Goal: Transaction & Acquisition: Purchase product/service

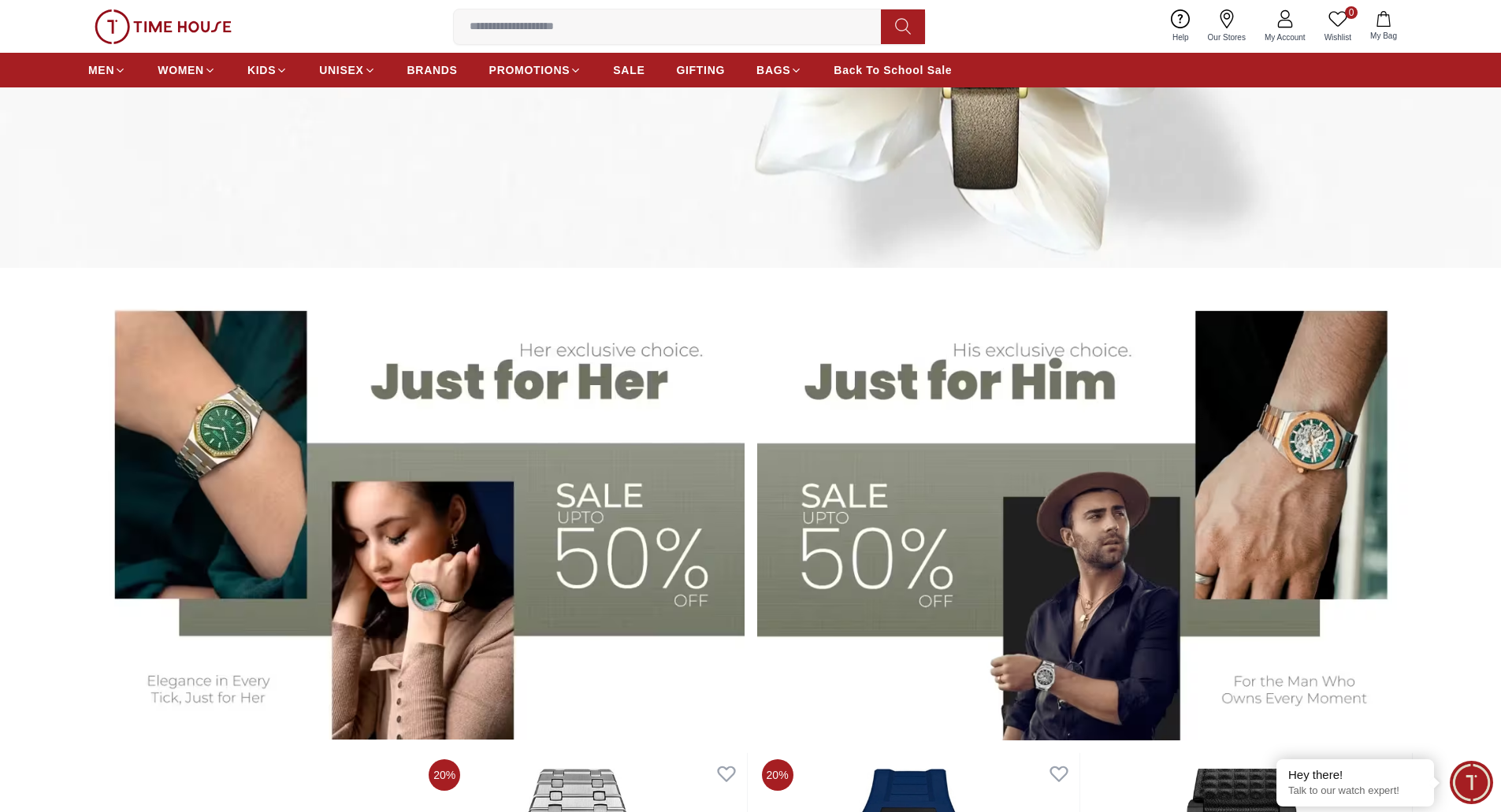
scroll to position [866, 0]
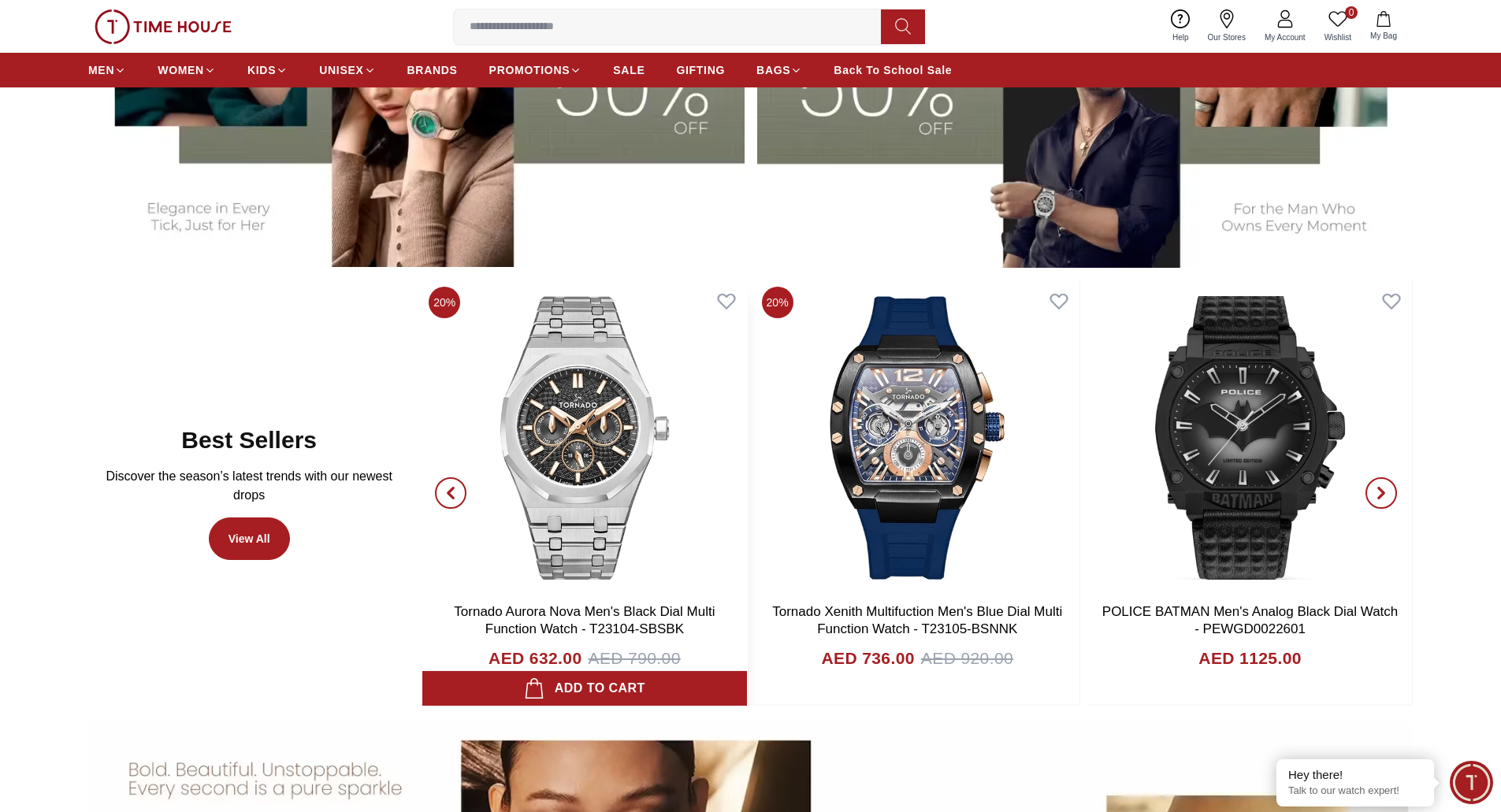
click at [564, 445] on img at bounding box center [583, 439] width 324 height 315
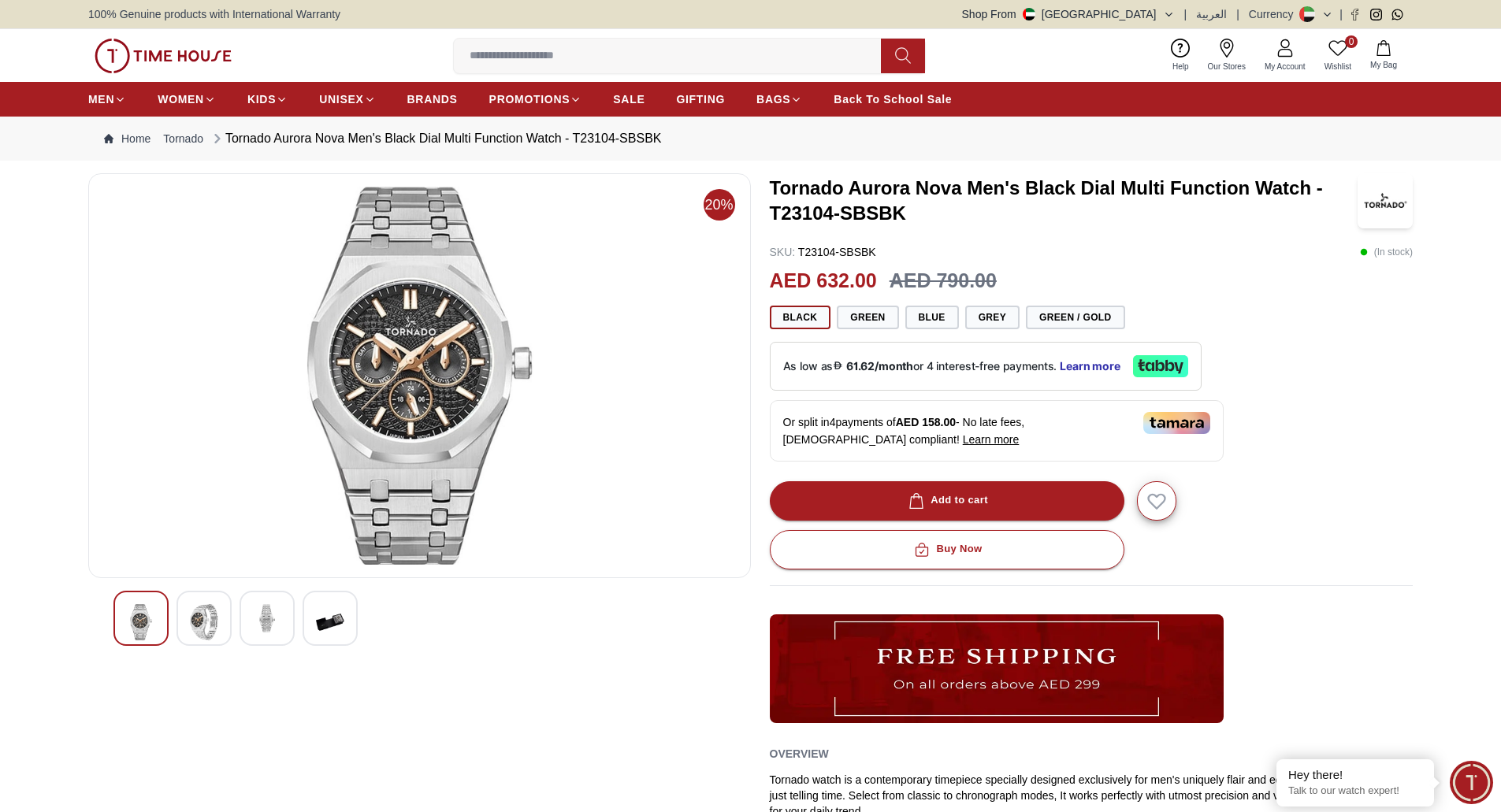
click at [174, 35] on div "0 Wishlist My Bag Help Our Stores My Account 0 Wishlist My Bag" at bounding box center [751, 56] width 1325 height 53
click at [165, 45] on img at bounding box center [163, 55] width 137 height 34
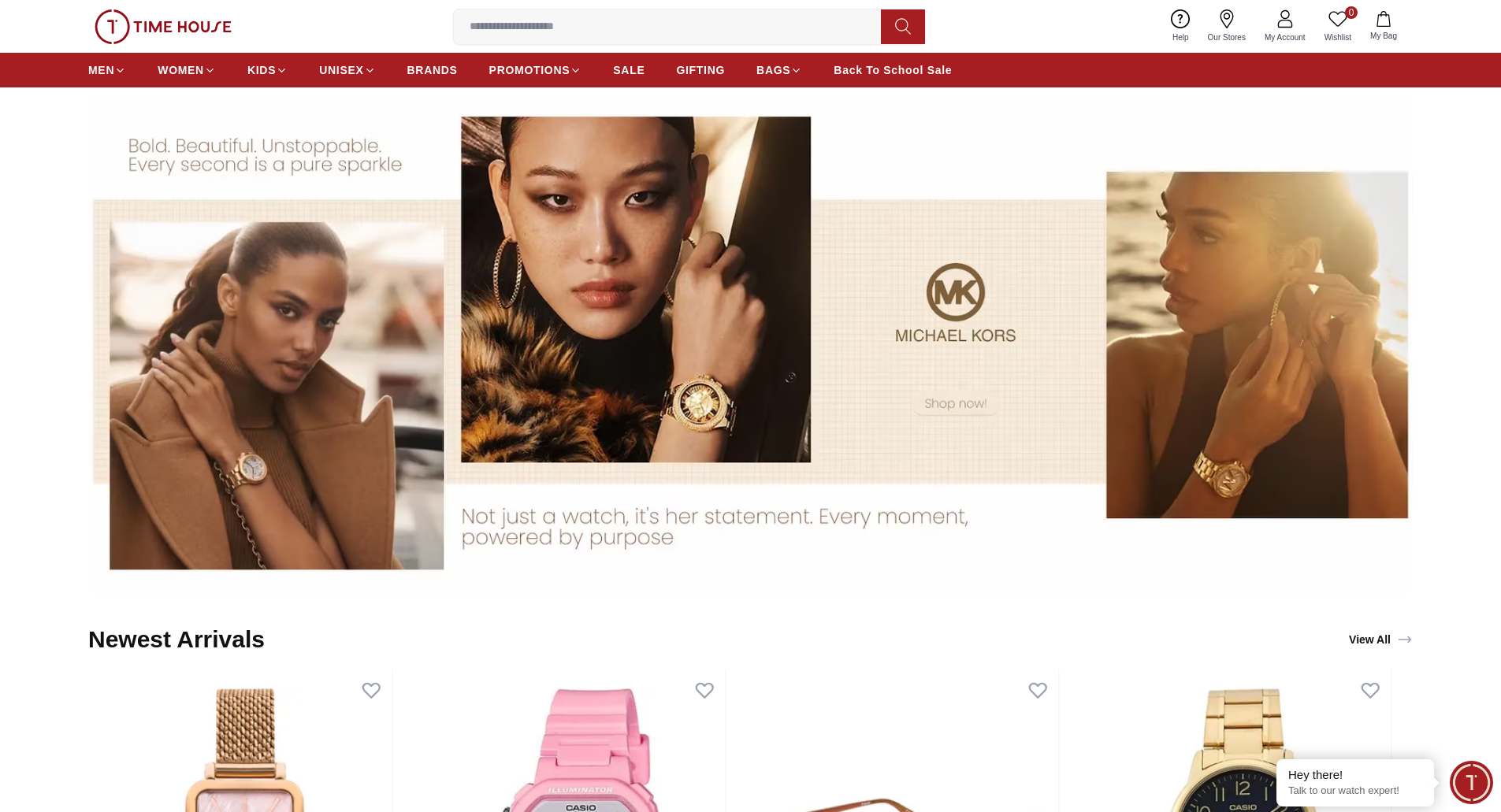
scroll to position [1733, 0]
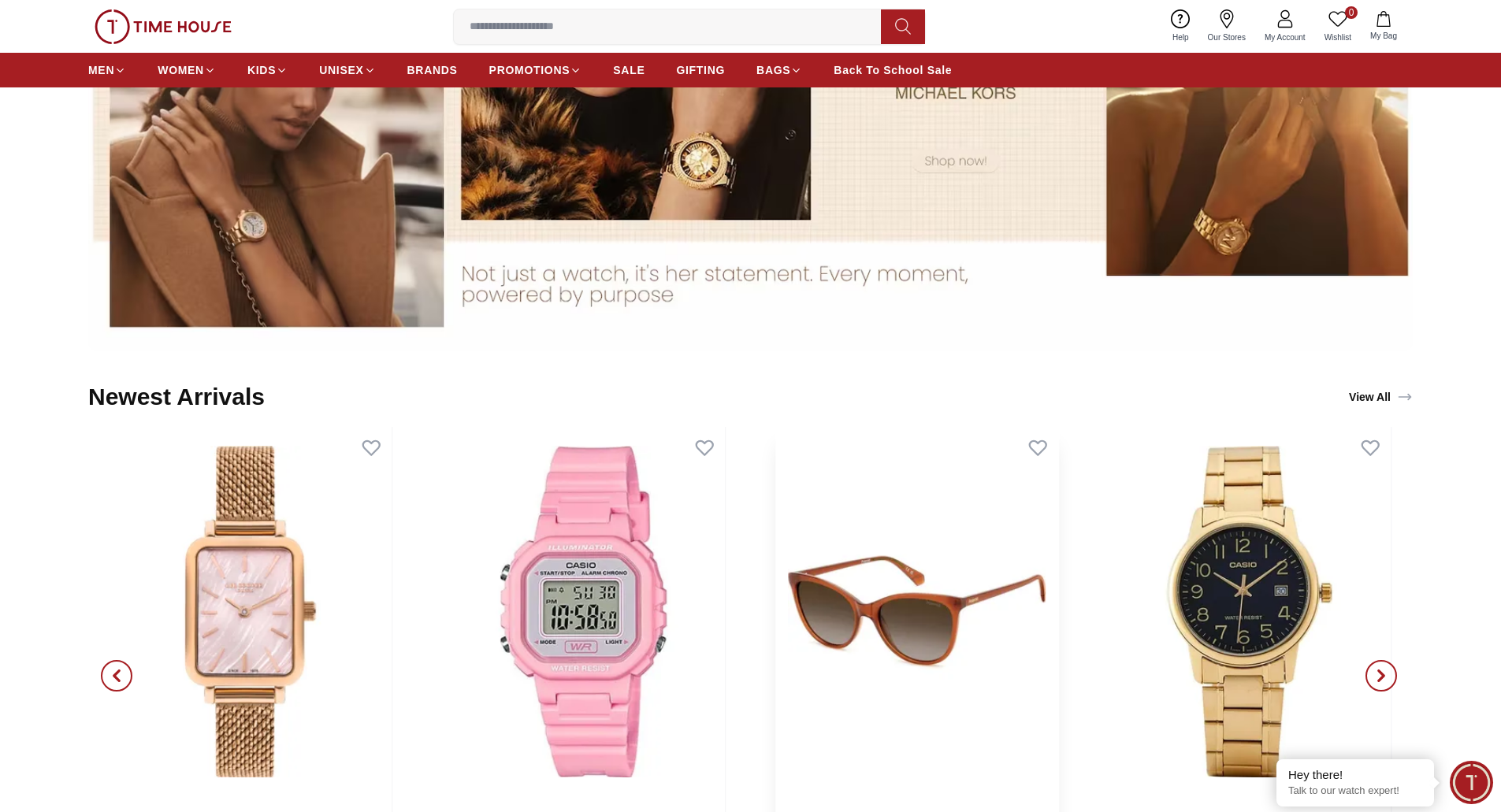
click at [880, 597] on img at bounding box center [917, 611] width 283 height 370
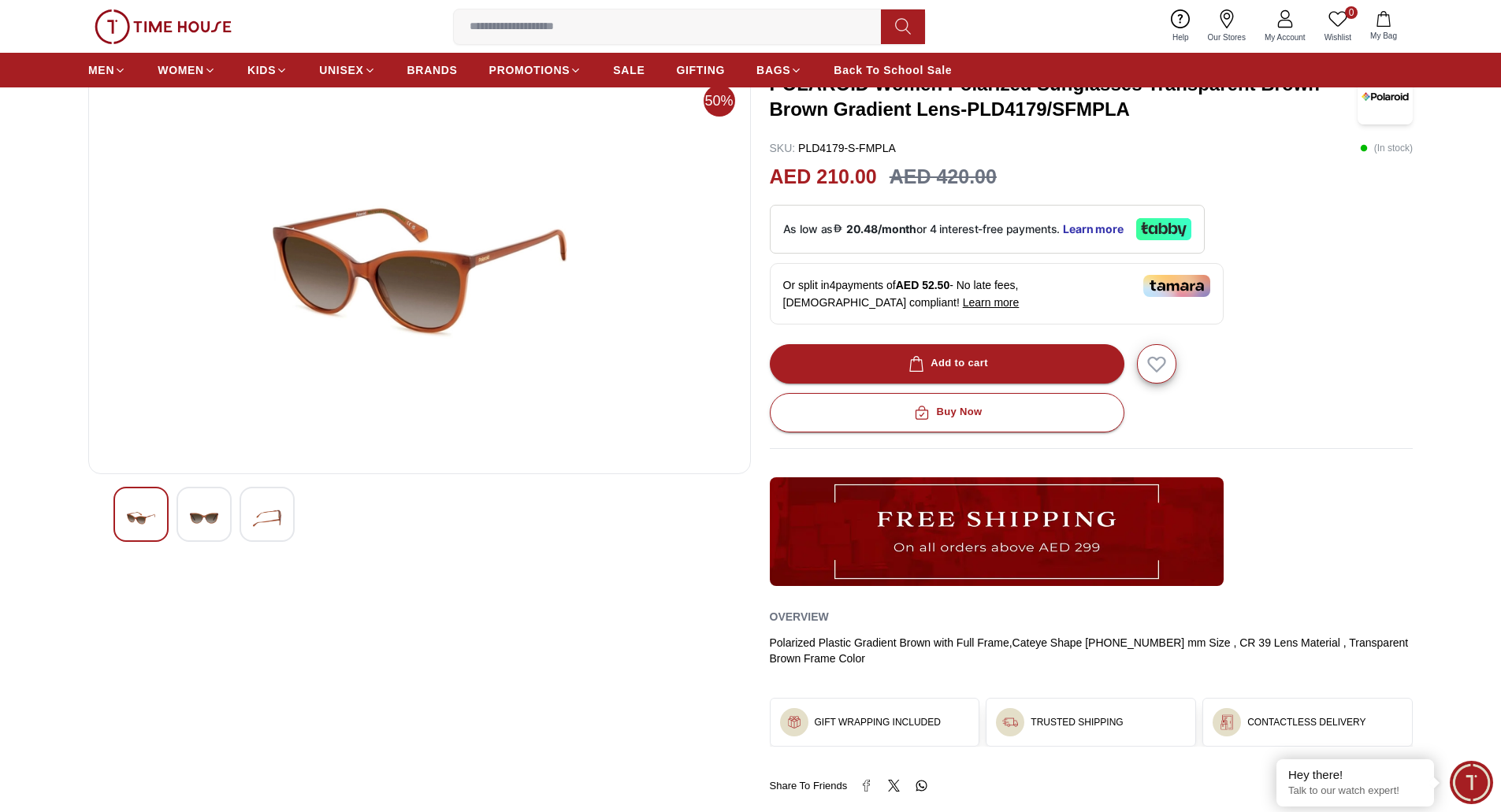
scroll to position [79, 0]
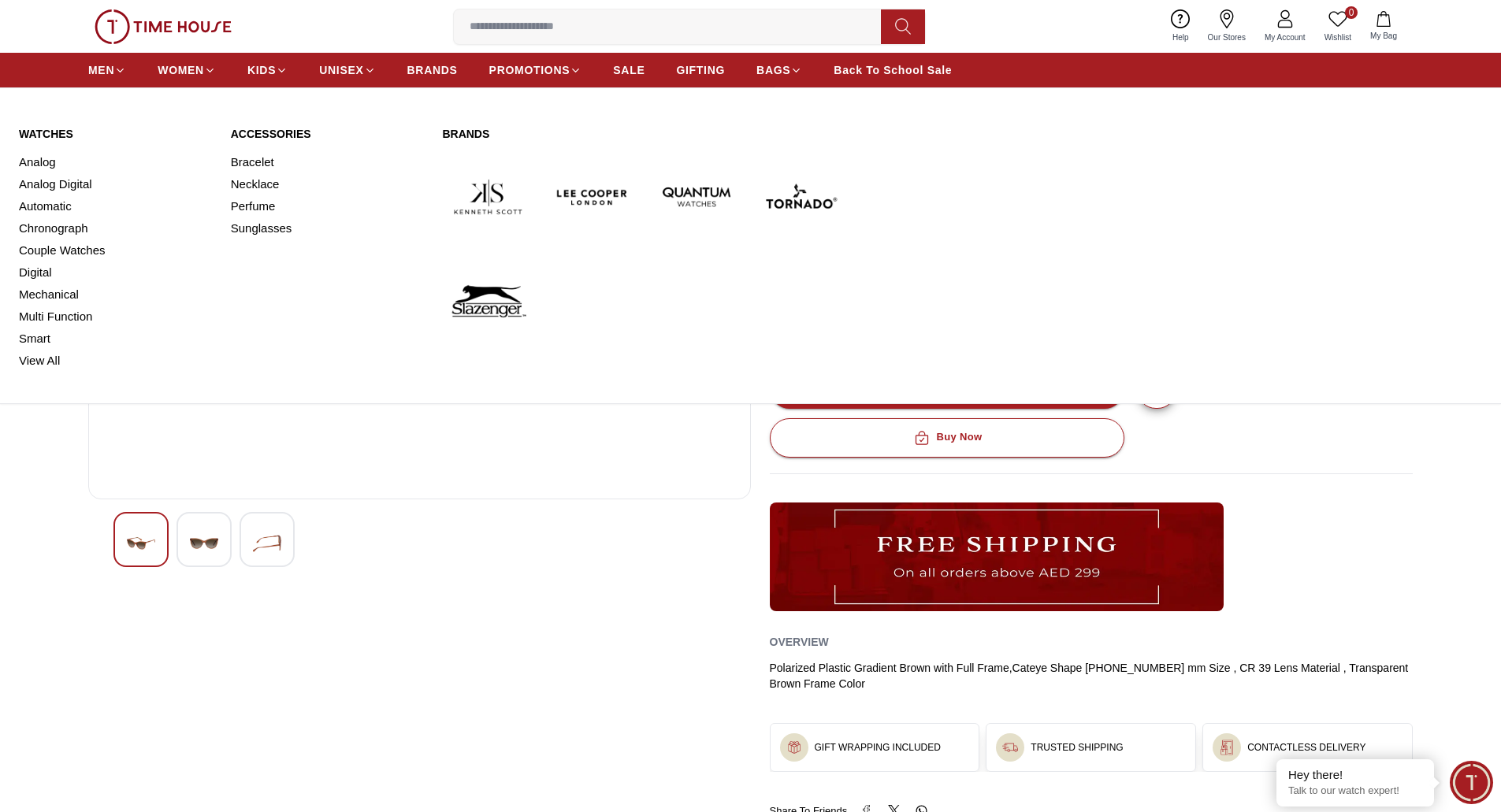
click at [40, 134] on link "Watches" at bounding box center [115, 134] width 193 height 16
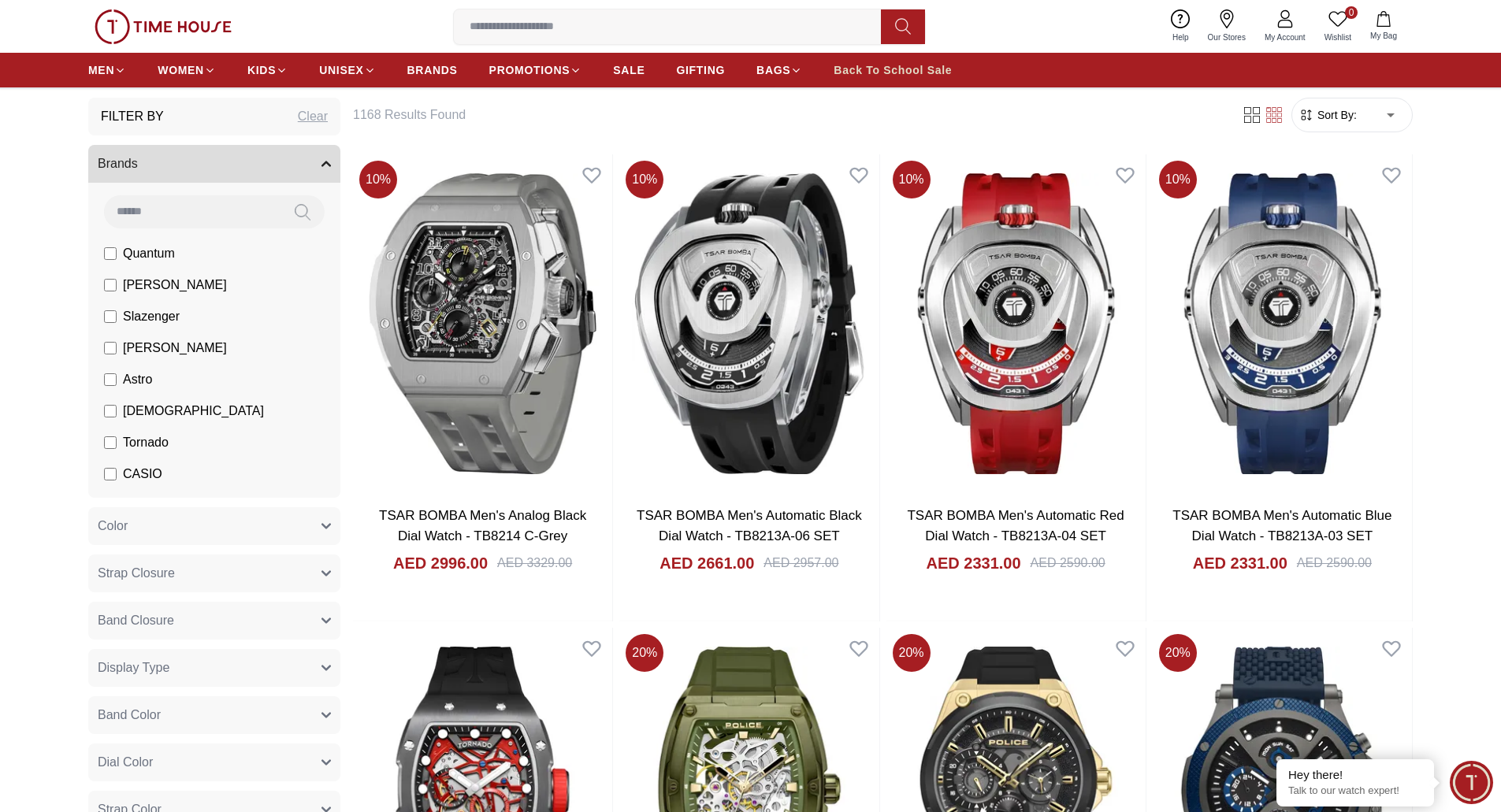
click at [908, 73] on span "Back To School Sale" at bounding box center [893, 70] width 118 height 16
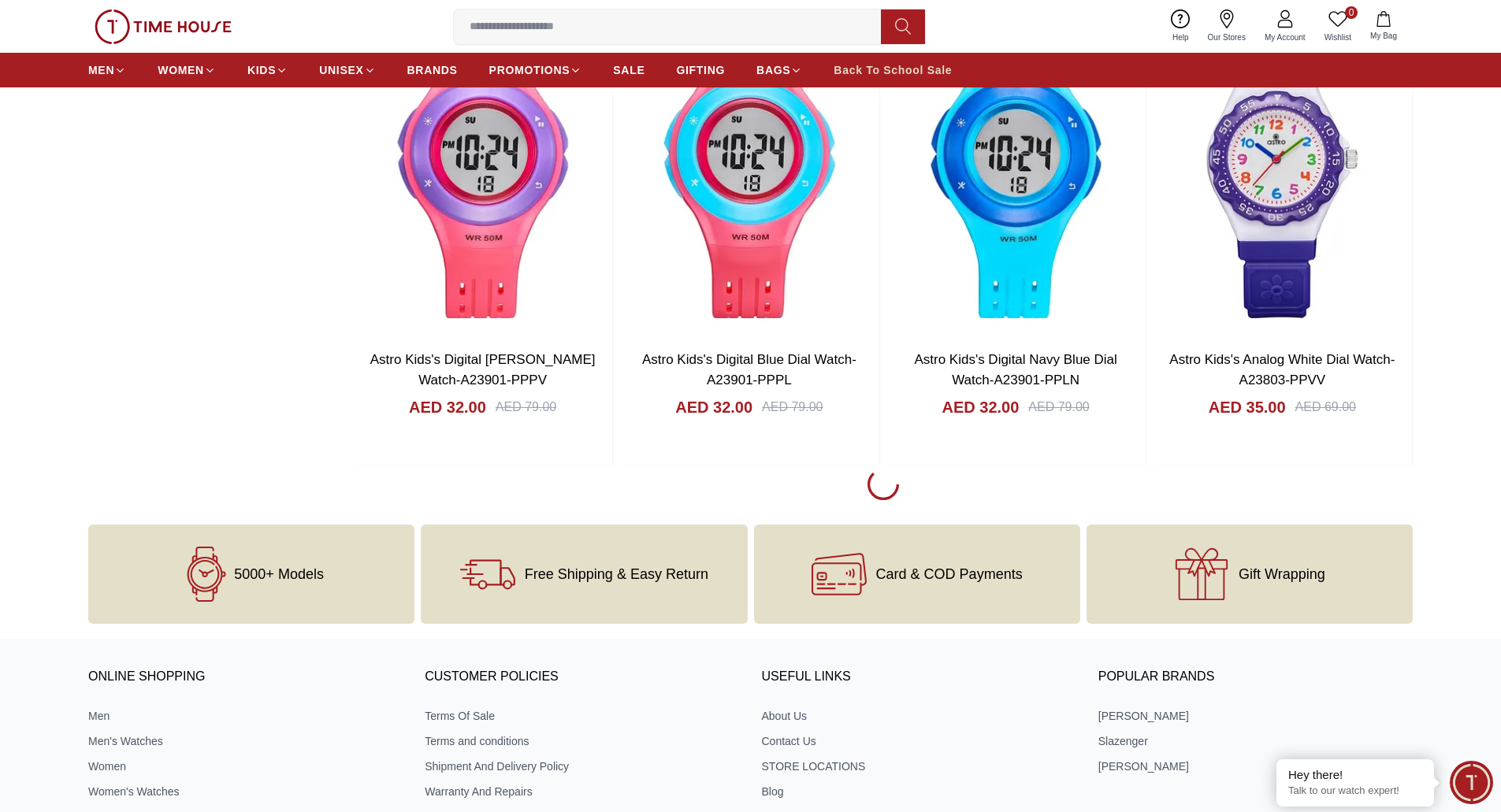
scroll to position [2205, 0]
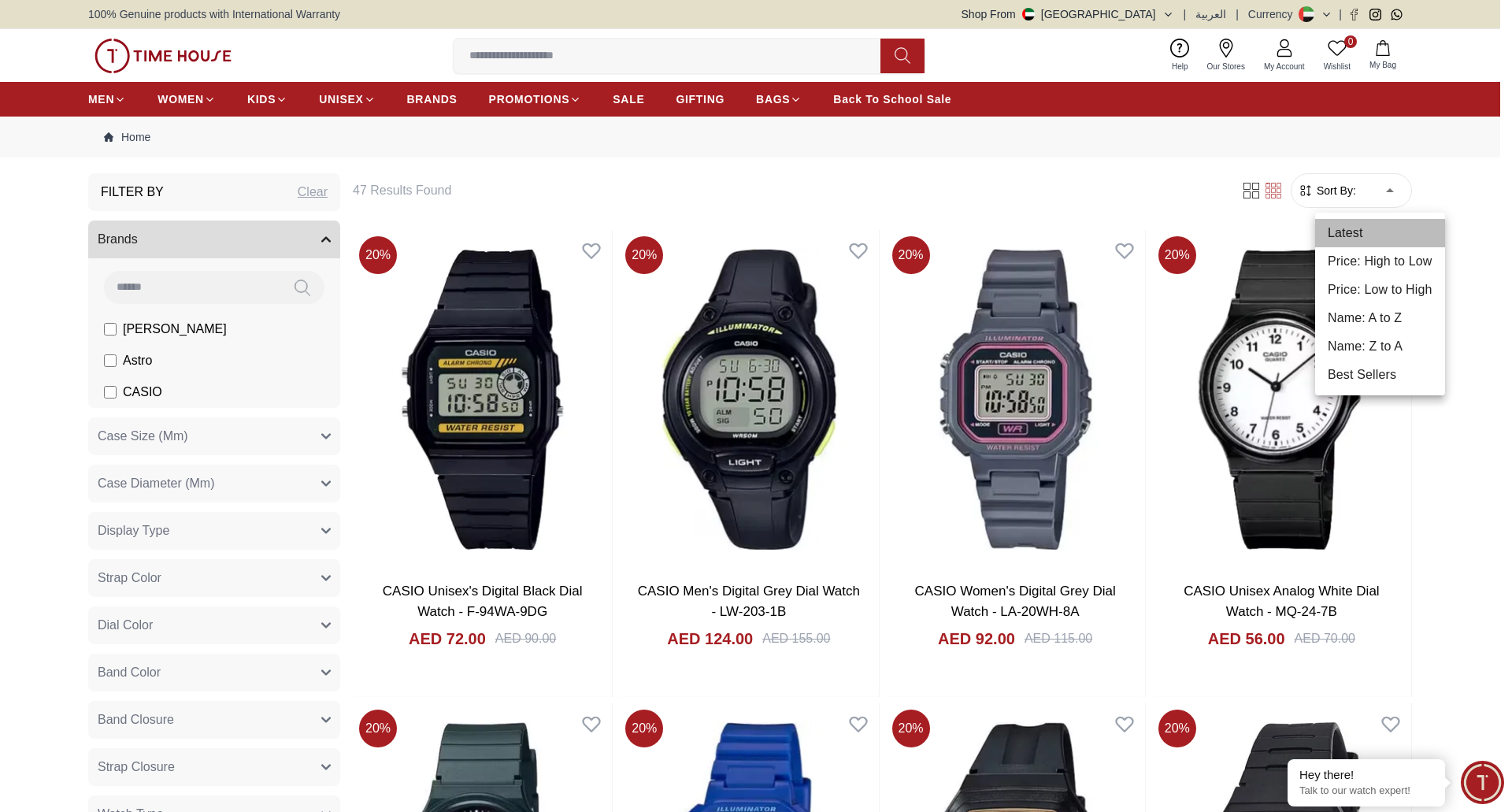
click at [1356, 228] on li "Latest" at bounding box center [1380, 233] width 130 height 29
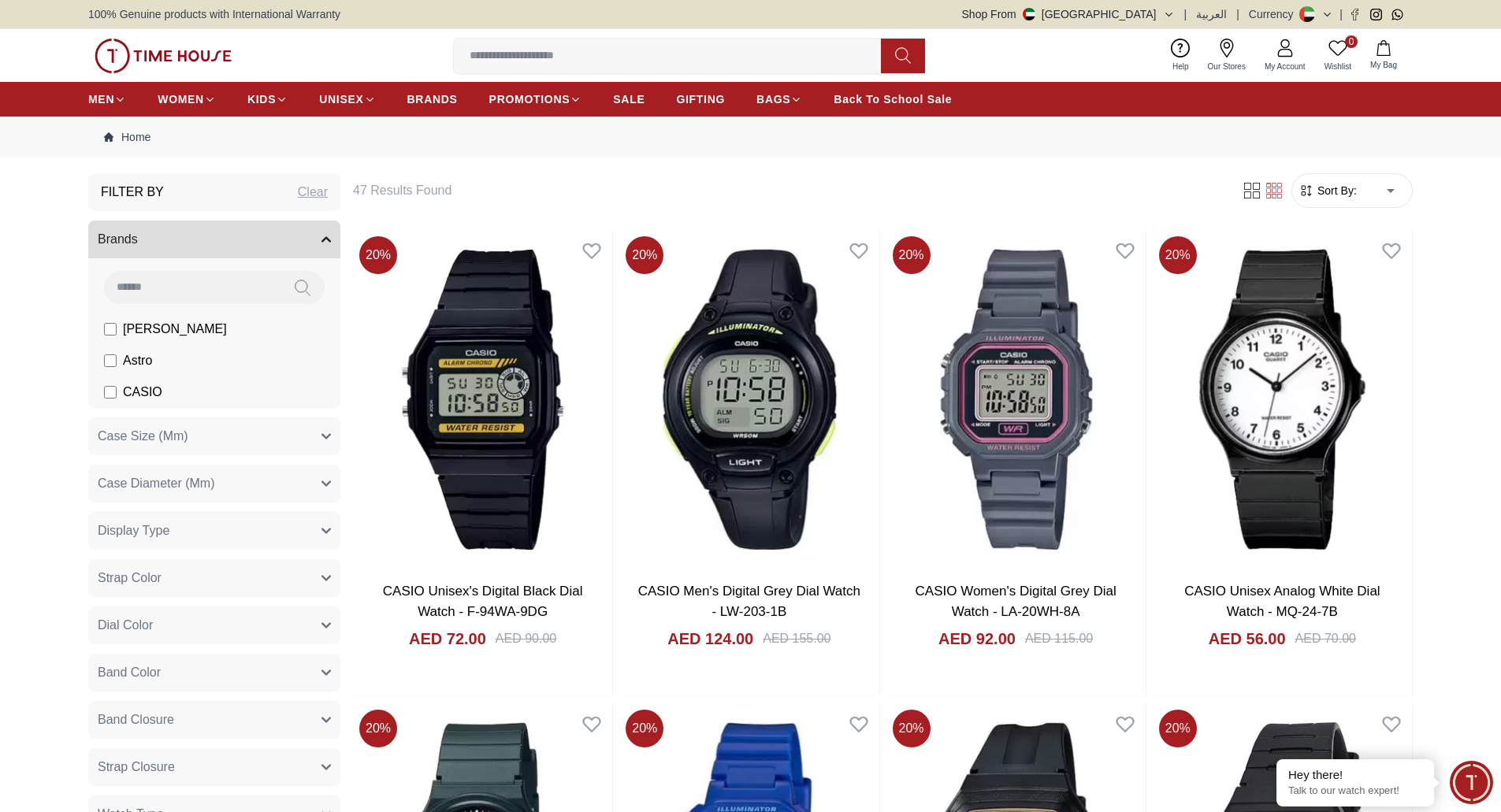
type input "*"
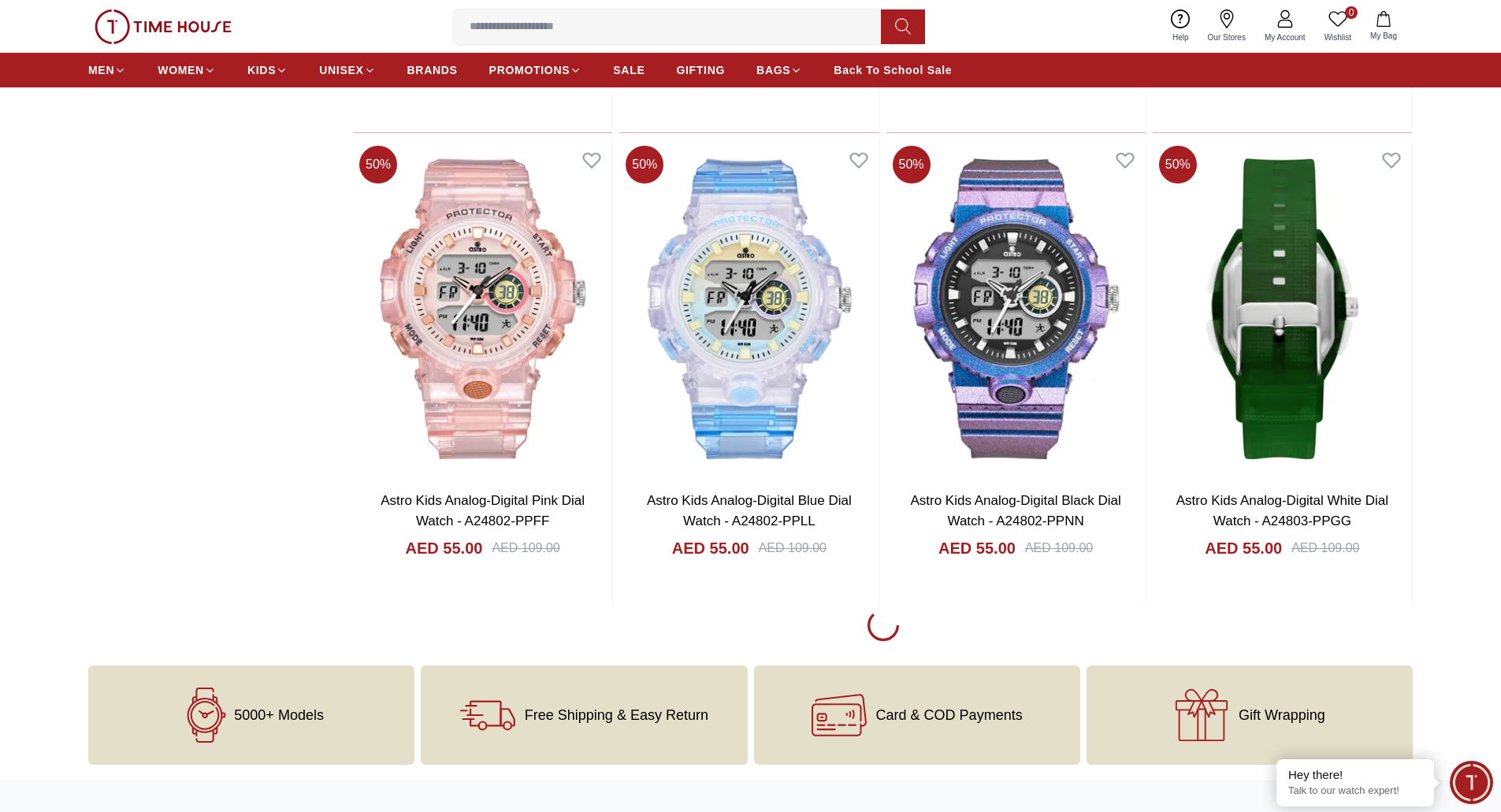
scroll to position [2205, 0]
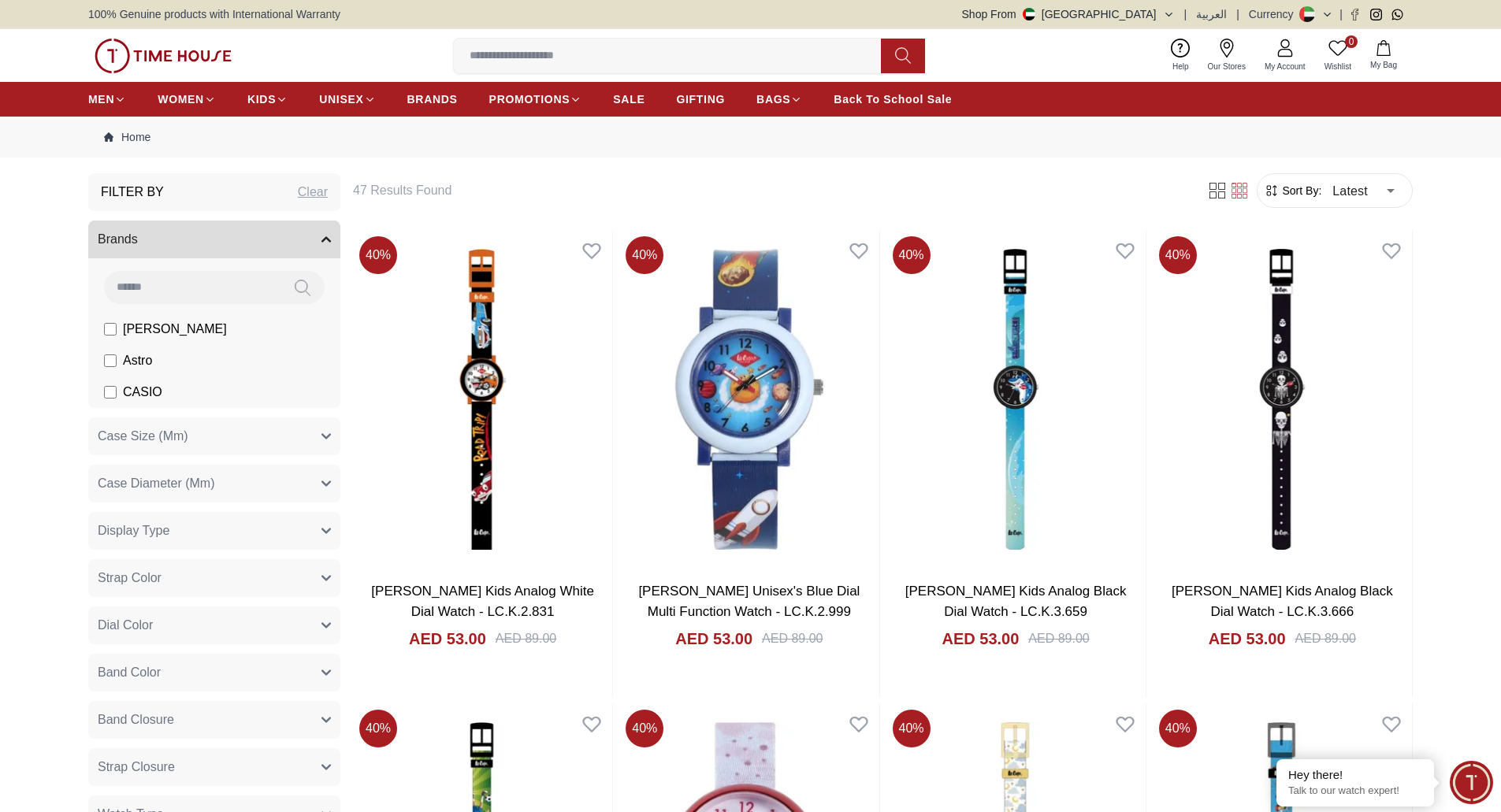
click at [176, 51] on img at bounding box center [163, 55] width 137 height 34
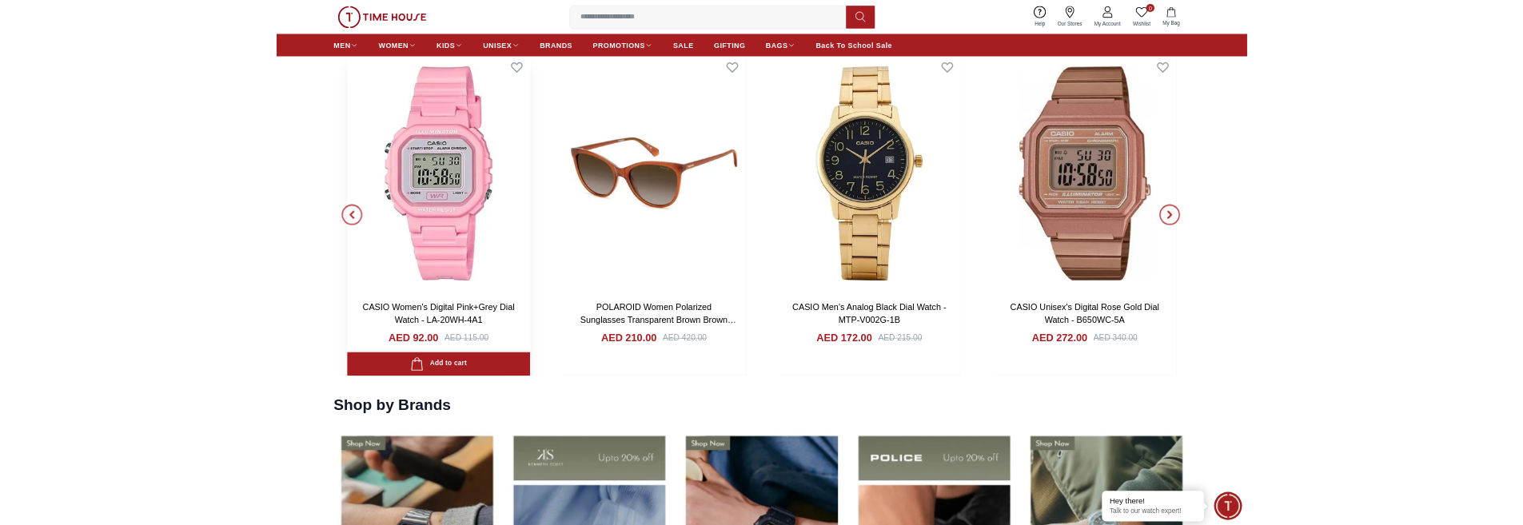
scroll to position [2113, 0]
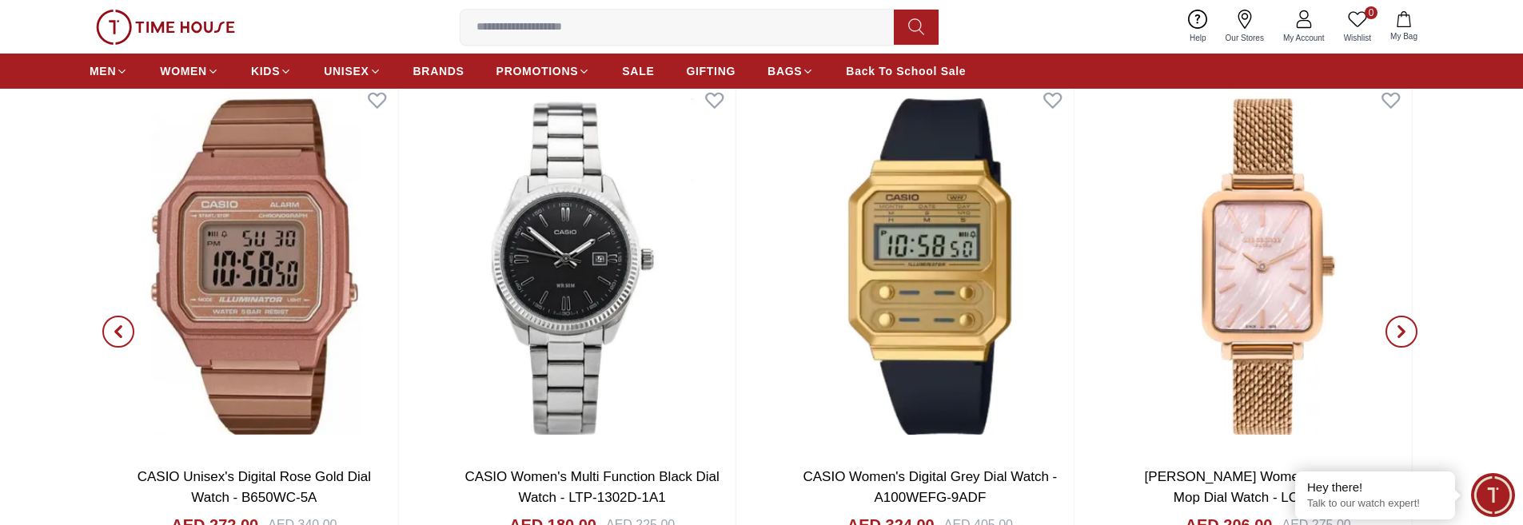
click at [155, 36] on img at bounding box center [165, 27] width 139 height 35
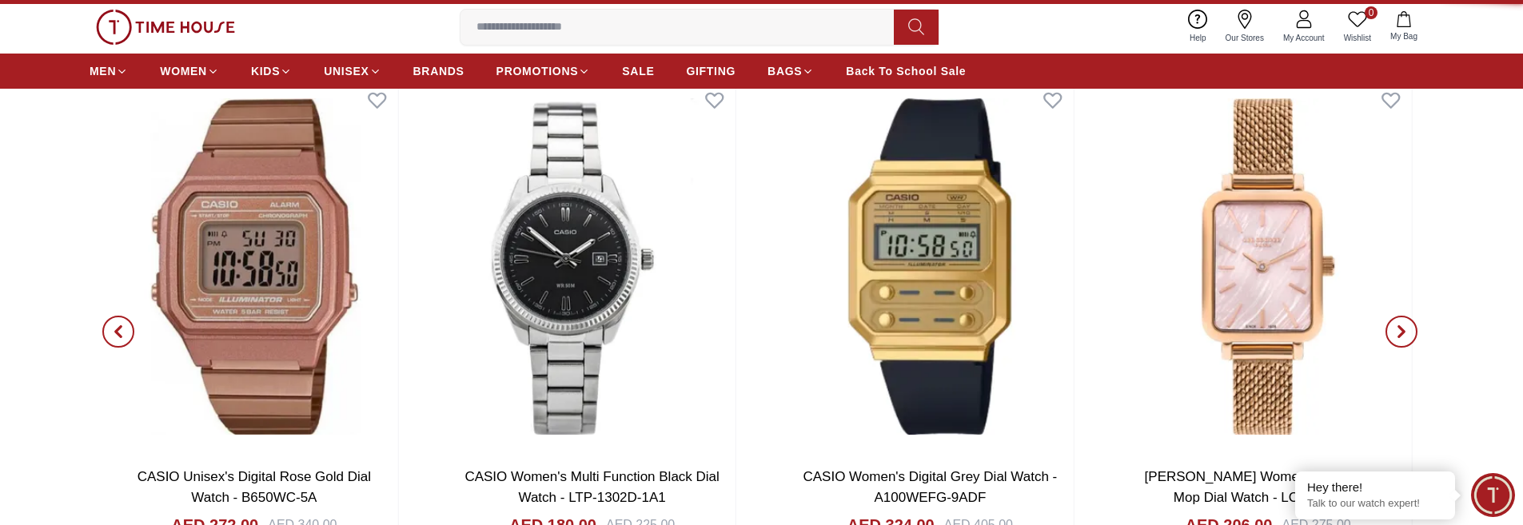
scroll to position [0, 0]
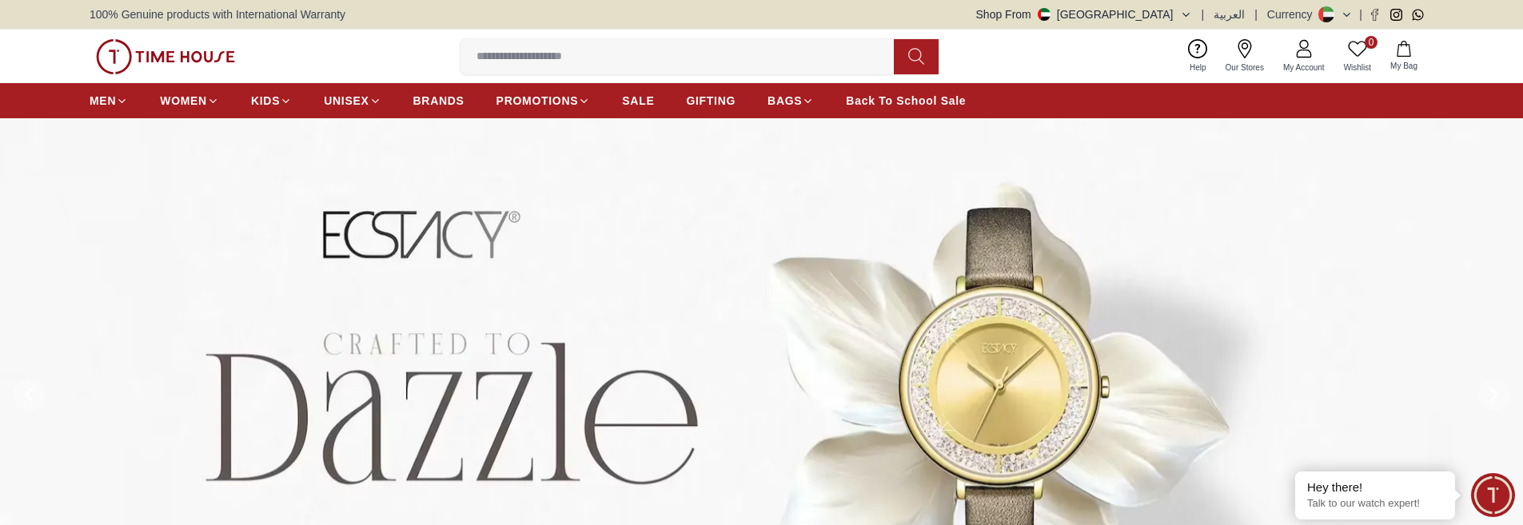
click at [212, 63] on img at bounding box center [165, 56] width 139 height 35
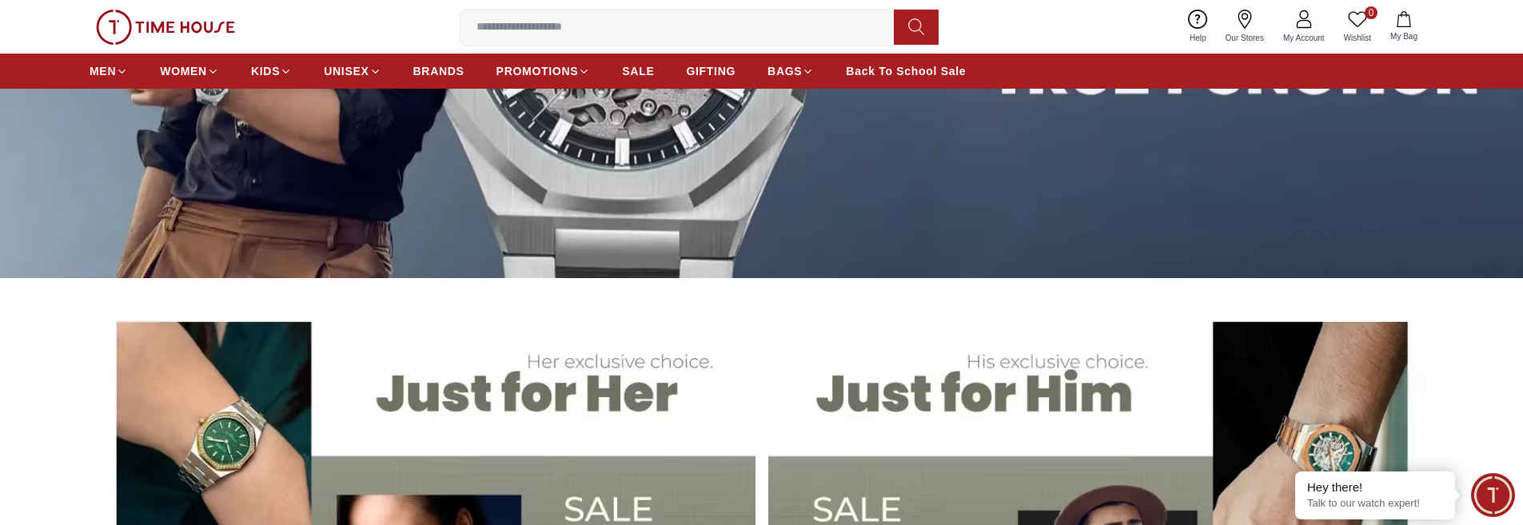
scroll to position [400, 0]
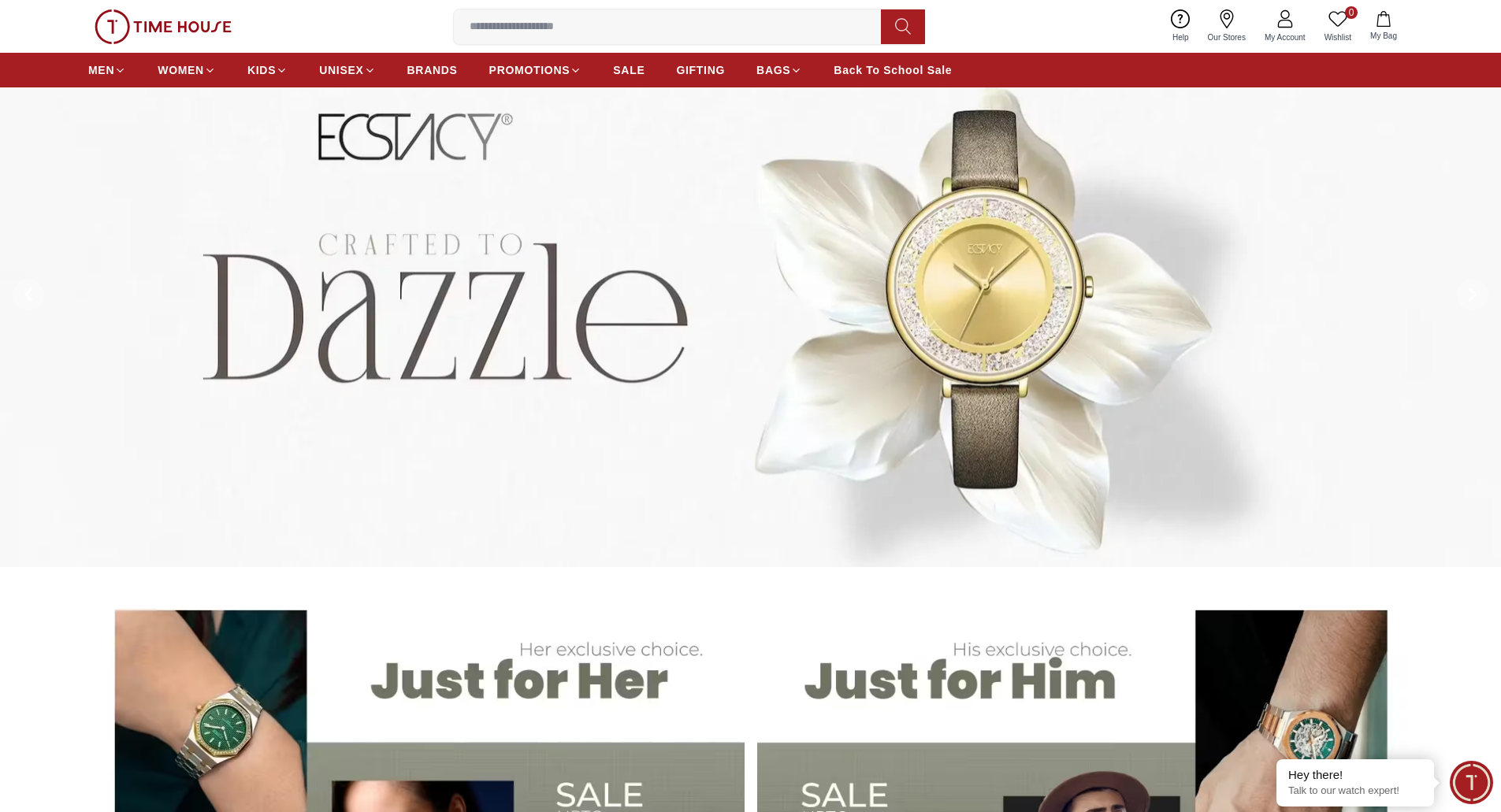
scroll to position [315, 0]
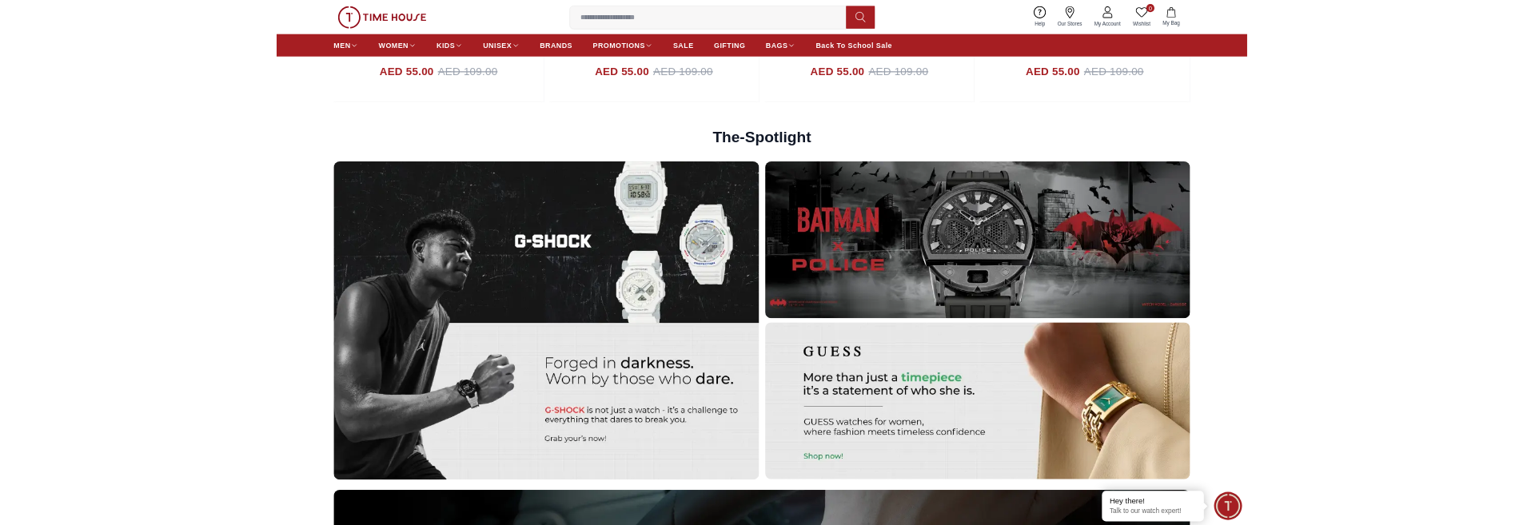
scroll to position [4637, 0]
